Goal: Task Accomplishment & Management: Use online tool/utility

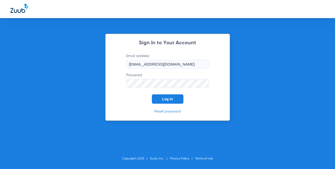
click at [133, 65] on input "[EMAIL_ADDRESS][DOMAIN_NAME]" at bounding box center [167, 64] width 83 height 9
drag, startPoint x: 135, startPoint y: 64, endPoint x: 123, endPoint y: 64, distance: 12.2
click at [123, 64] on form "Email address [EMAIL_ADDRESS][DOMAIN_NAME] Password Log In" at bounding box center [167, 78] width 98 height 50
click at [169, 97] on span "Log In" at bounding box center [167, 99] width 11 height 4
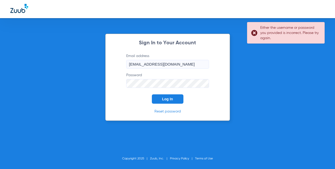
drag, startPoint x: 135, startPoint y: 69, endPoint x: 138, endPoint y: 65, distance: 4.7
click at [136, 69] on form "Email address [EMAIL_ADDRESS][DOMAIN_NAME] Password Log In" at bounding box center [167, 78] width 98 height 50
drag, startPoint x: 138, startPoint y: 65, endPoint x: 123, endPoint y: 64, distance: 14.8
click at [123, 64] on form "Email address [EMAIL_ADDRESS][DOMAIN_NAME] Password Log In" at bounding box center [167, 78] width 98 height 50
type input "[EMAIL_ADDRESS][DOMAIN_NAME]"
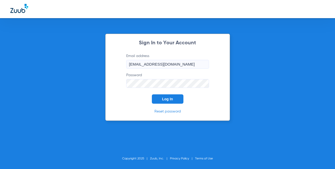
click at [164, 96] on button "Log In" at bounding box center [168, 98] width 32 height 9
